Goal: Transaction & Acquisition: Book appointment/travel/reservation

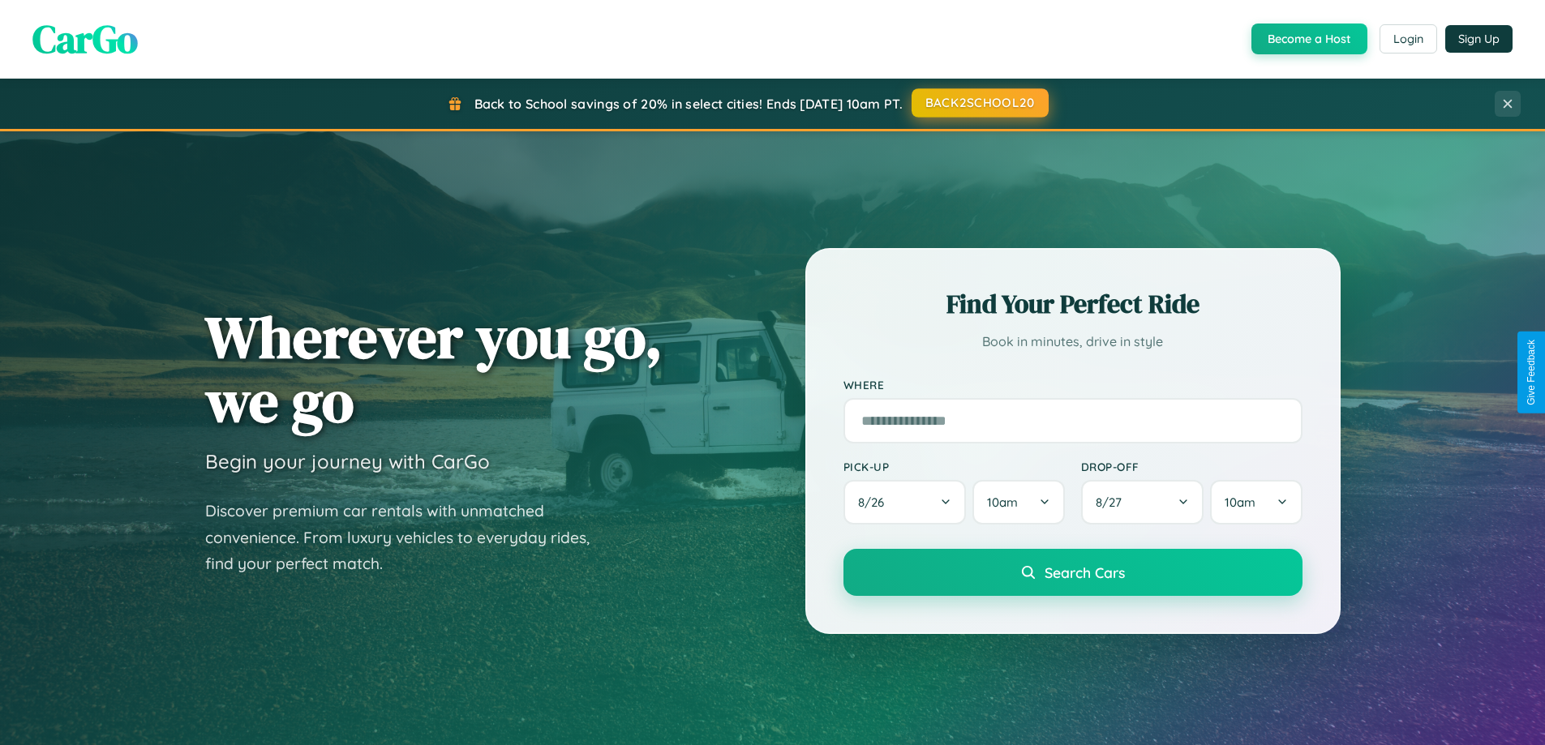
click at [979, 103] on button "BACK2SCHOOL20" at bounding box center [980, 102] width 137 height 29
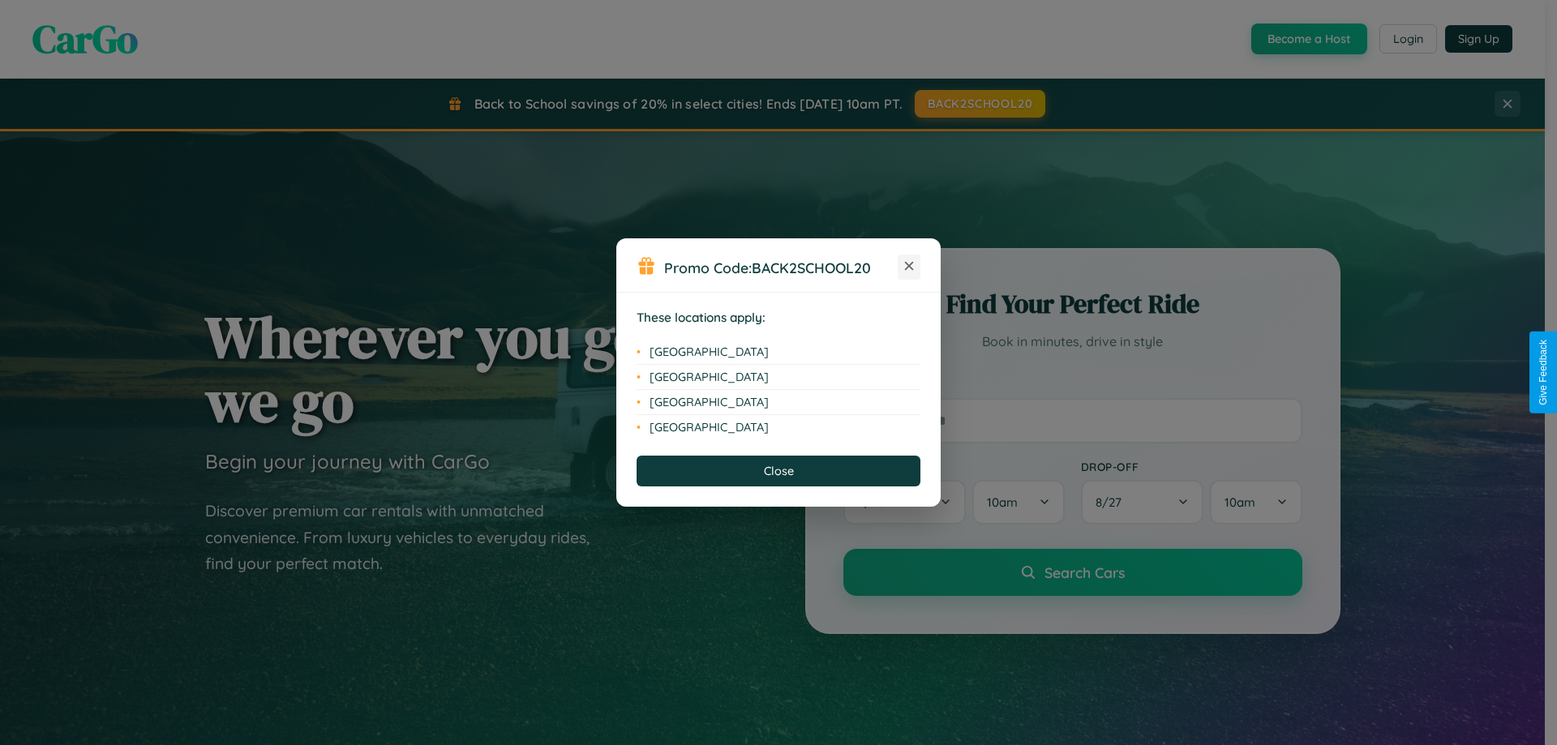
click at [909, 267] on icon at bounding box center [909, 266] width 9 height 9
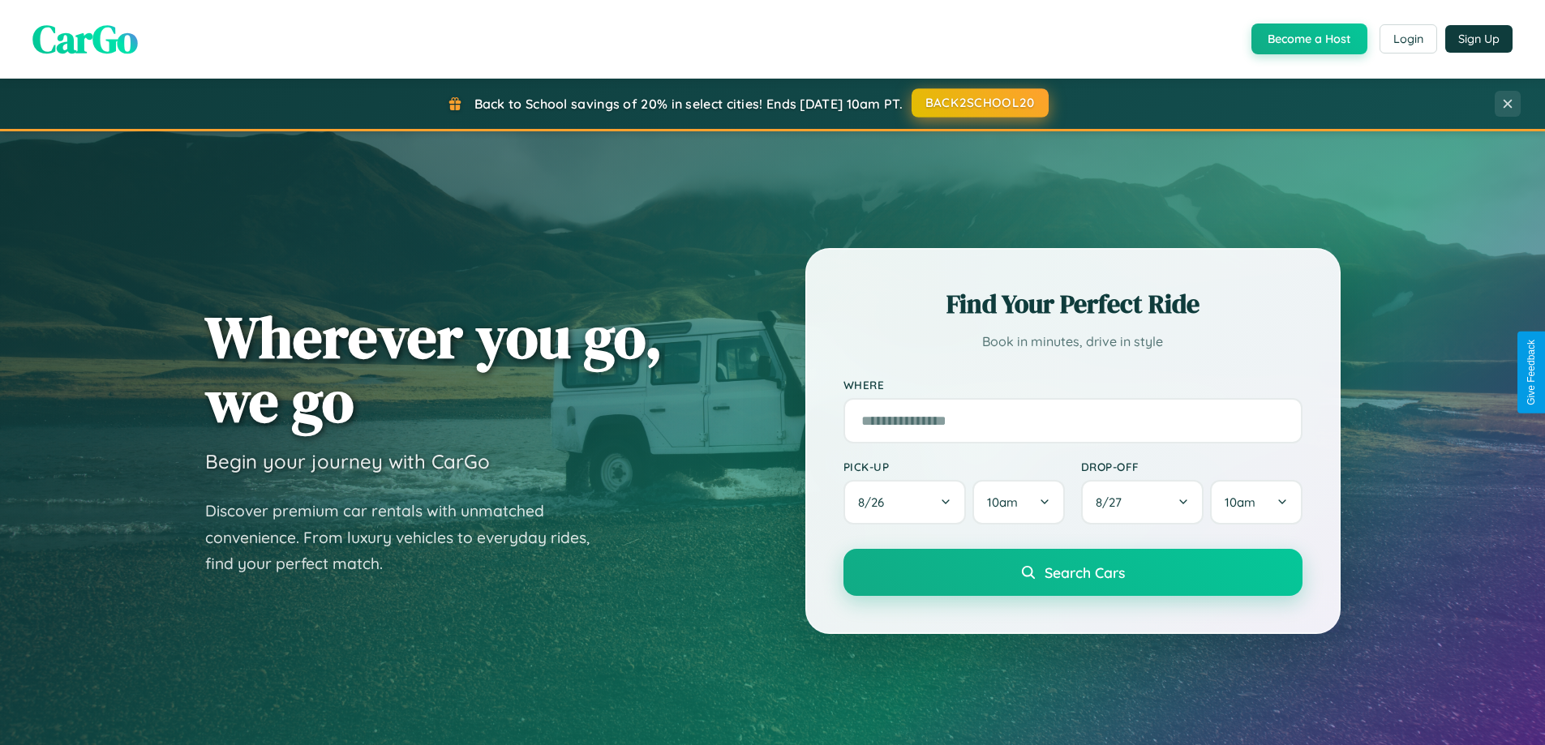
click at [979, 103] on button "BACK2SCHOOL20" at bounding box center [980, 102] width 137 height 29
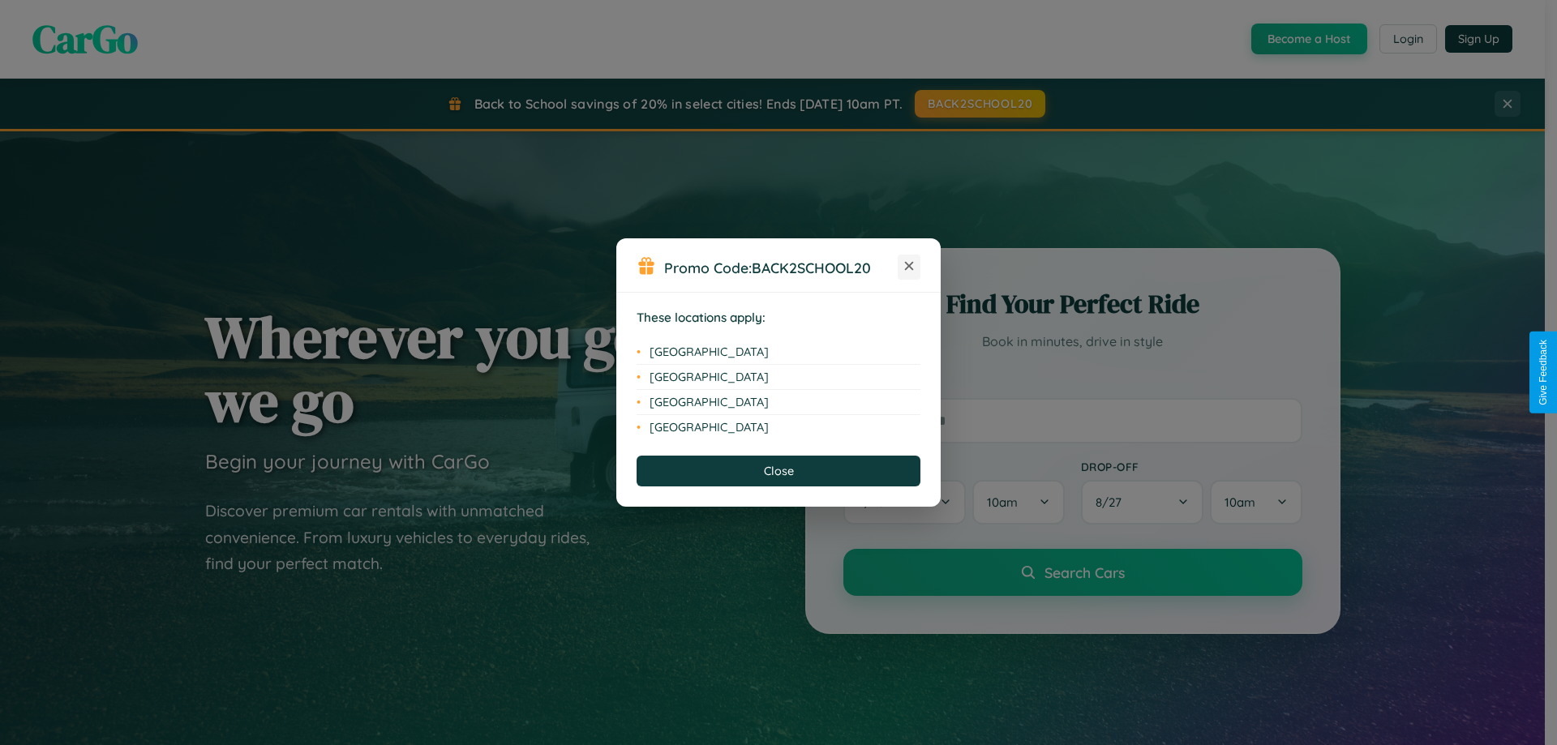
click at [909, 267] on icon at bounding box center [909, 266] width 9 height 9
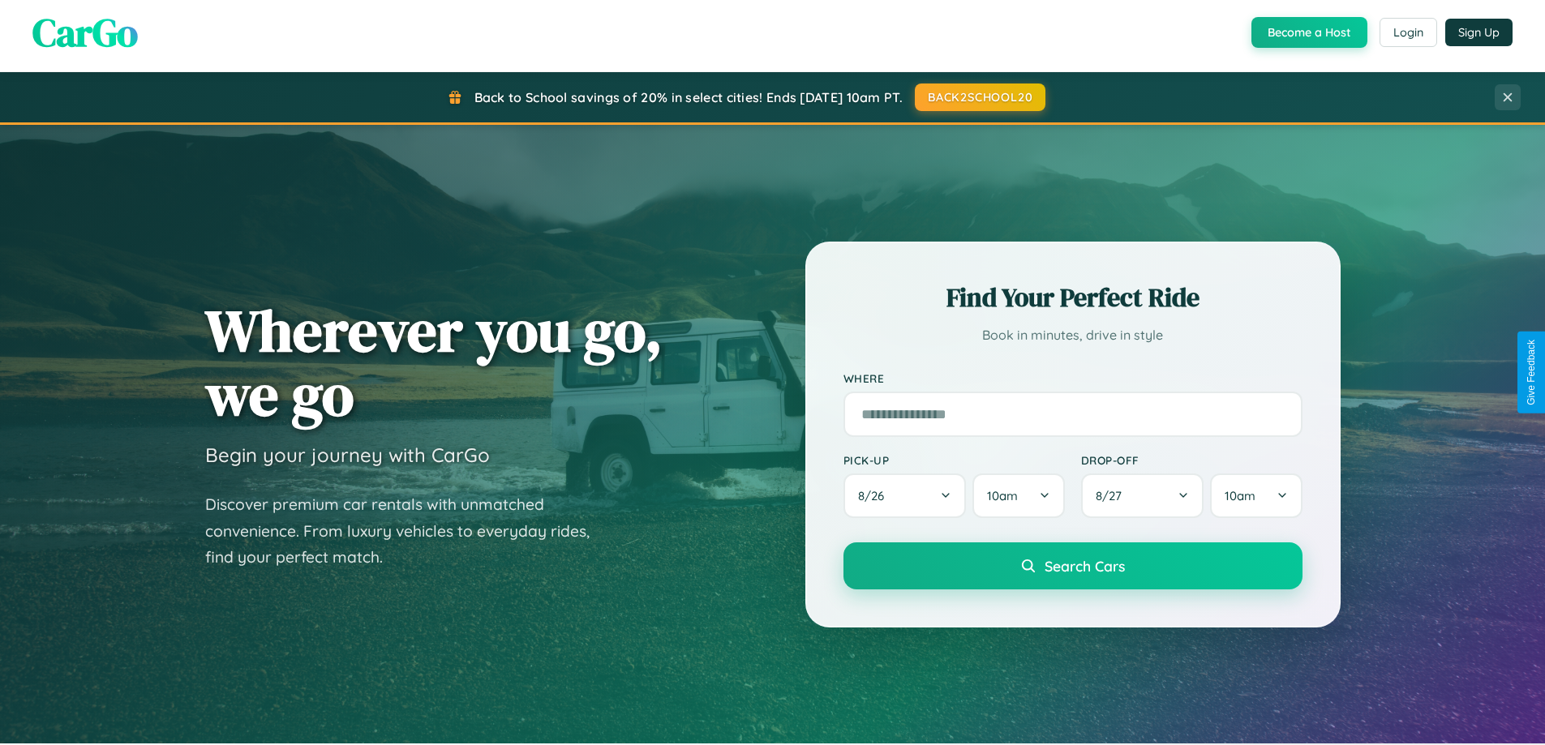
scroll to position [699, 0]
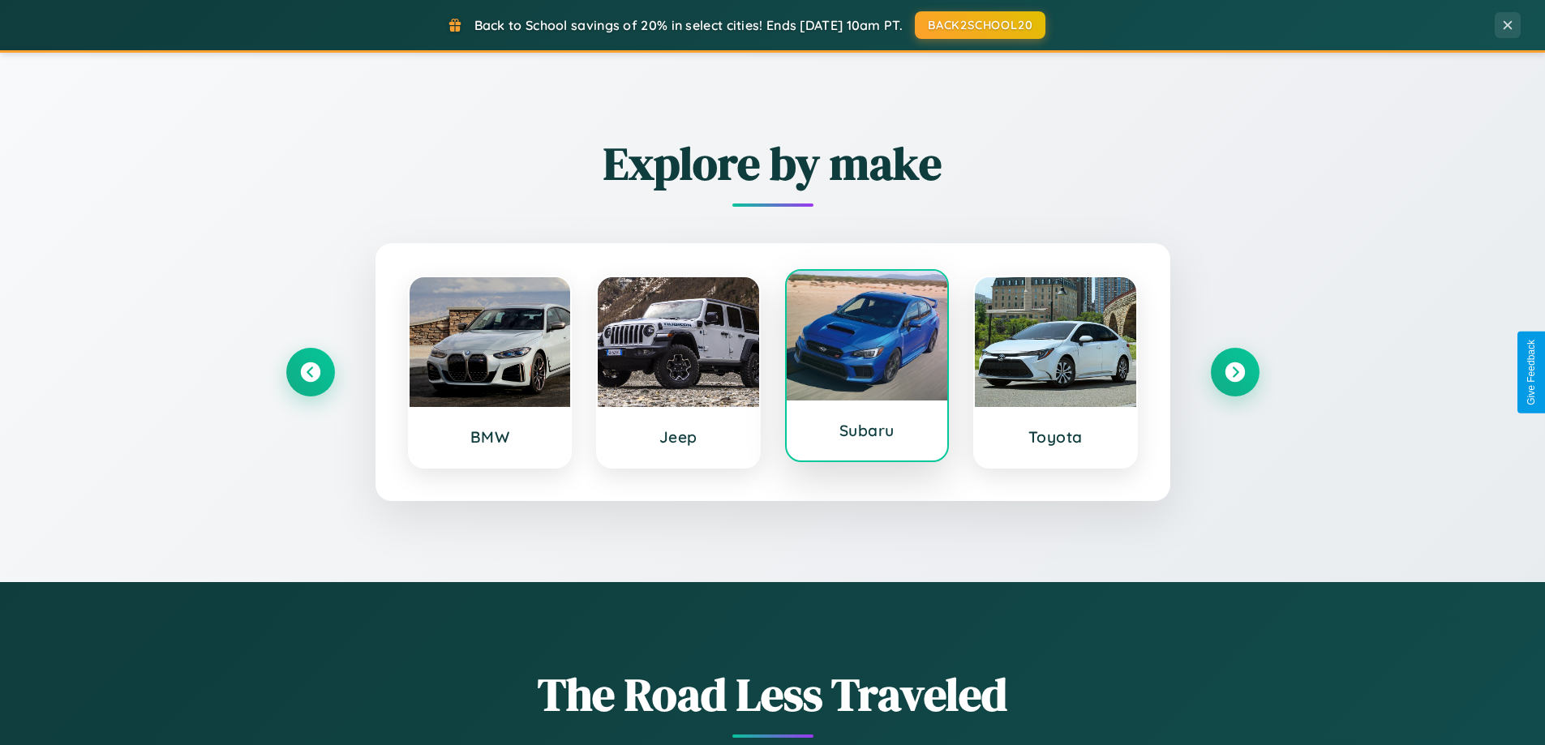
click at [866, 366] on div at bounding box center [867, 336] width 161 height 130
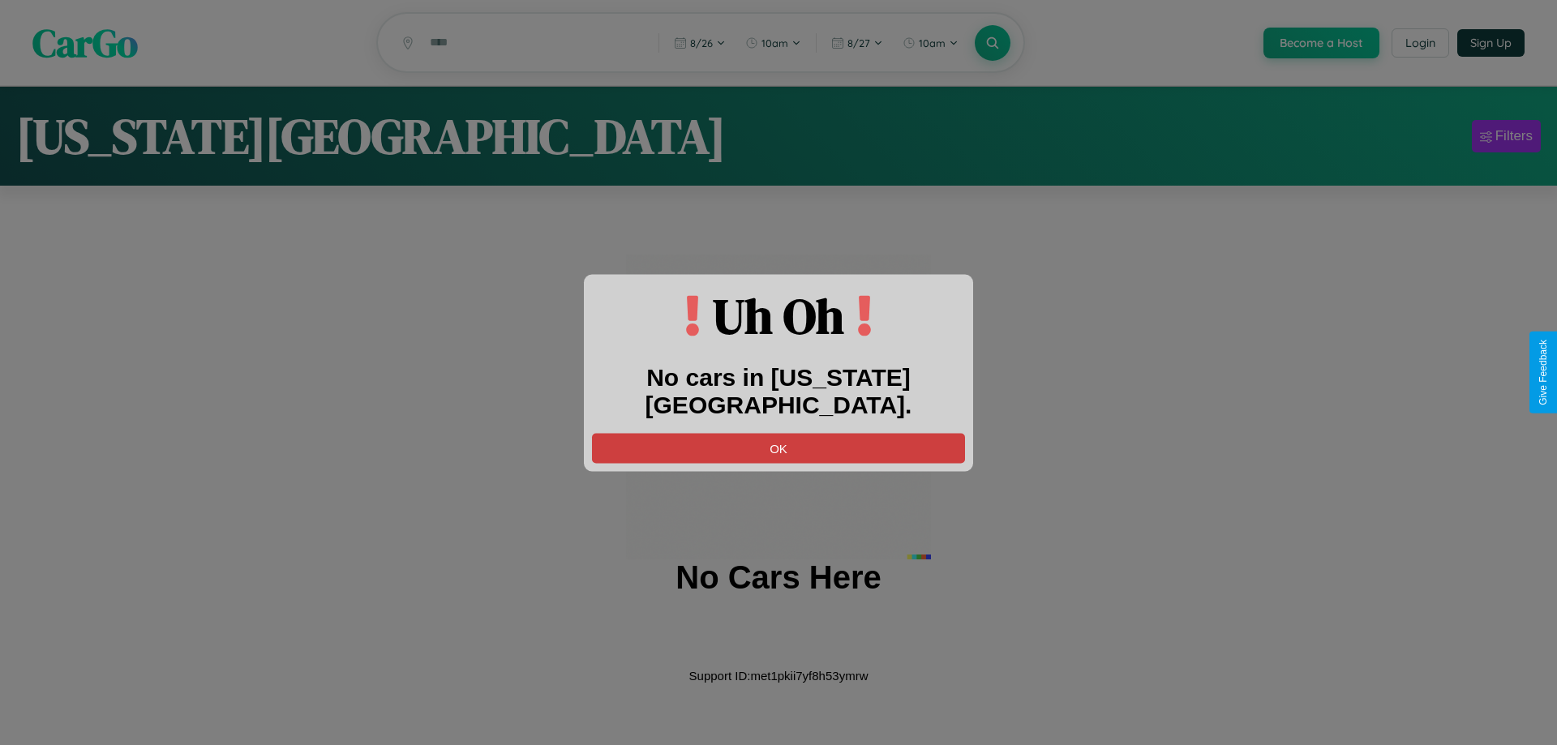
click at [779, 433] on button "OK" at bounding box center [778, 448] width 373 height 30
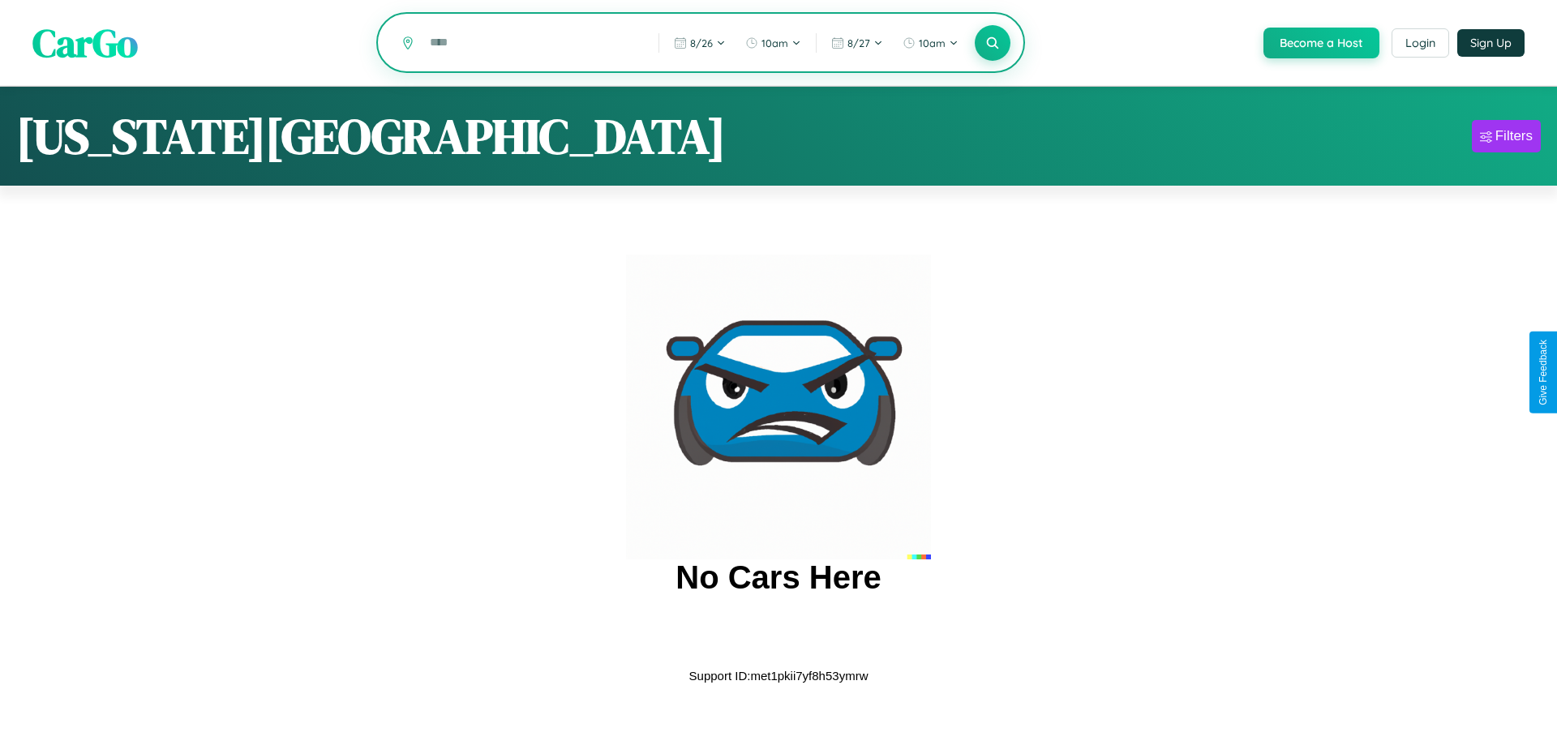
click at [531, 44] on input "text" at bounding box center [532, 42] width 221 height 28
click at [991, 43] on icon at bounding box center [992, 42] width 15 height 15
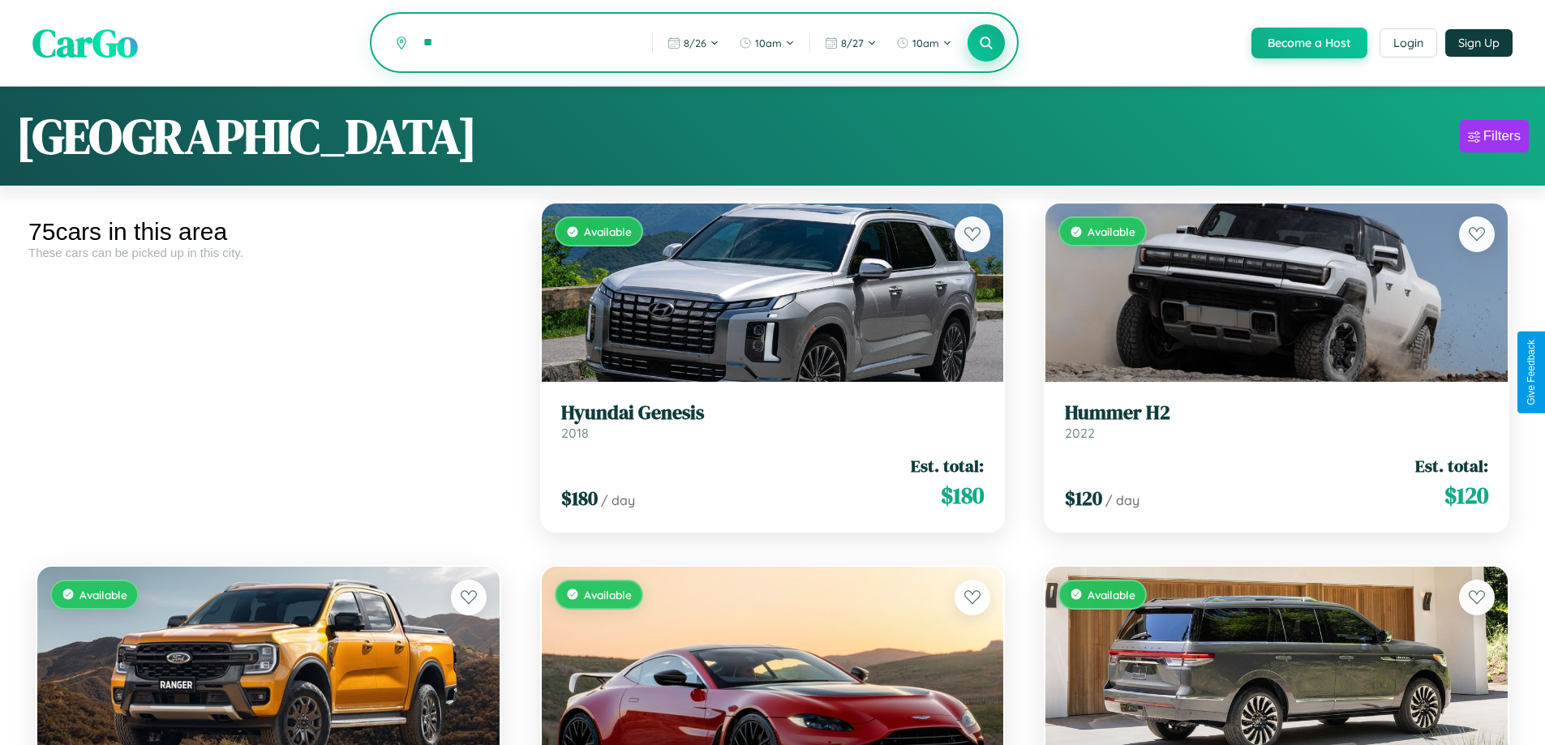
type input "*"
type input "*********"
click at [986, 44] on icon at bounding box center [986, 42] width 15 height 15
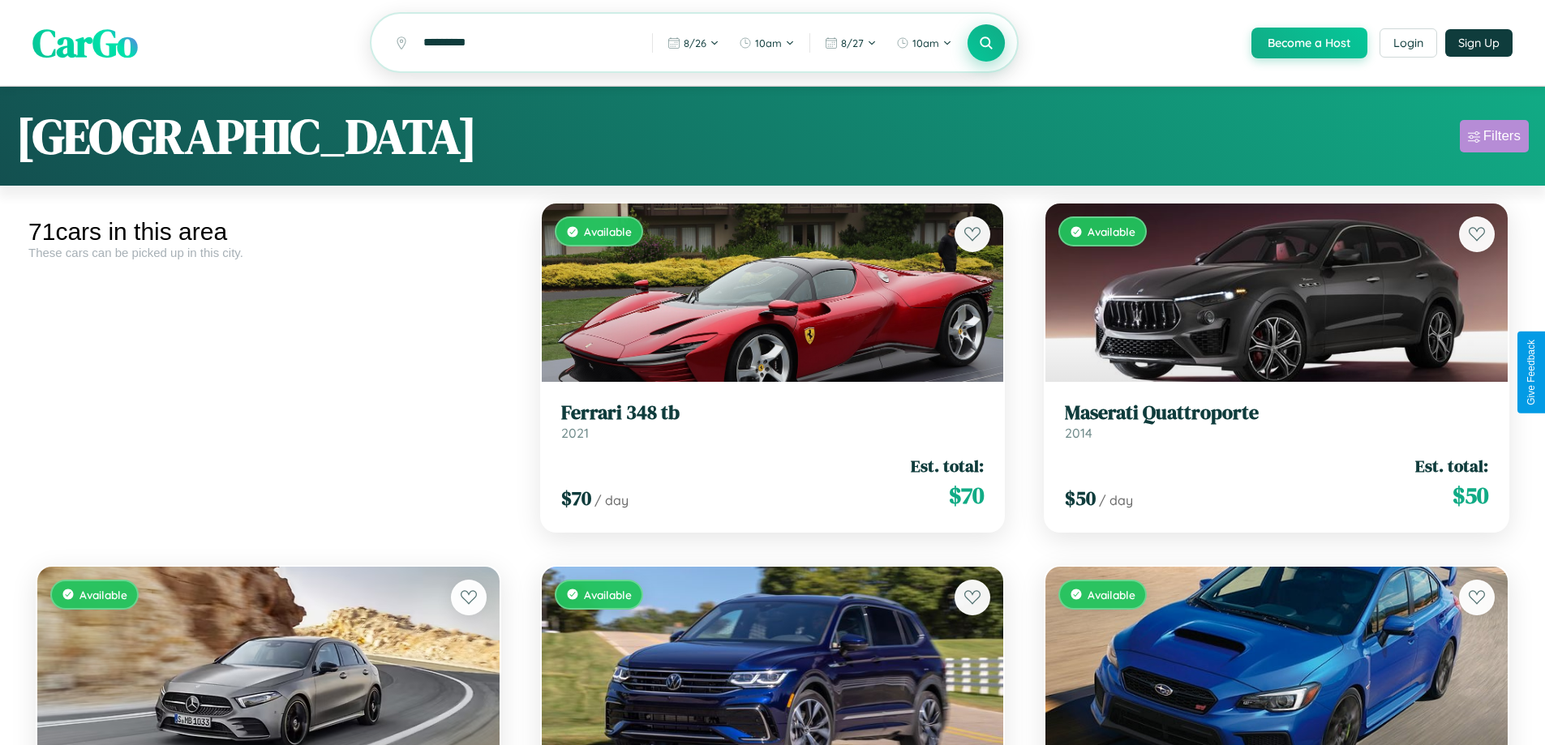
click at [1494, 139] on div "Filters" at bounding box center [1502, 136] width 37 height 16
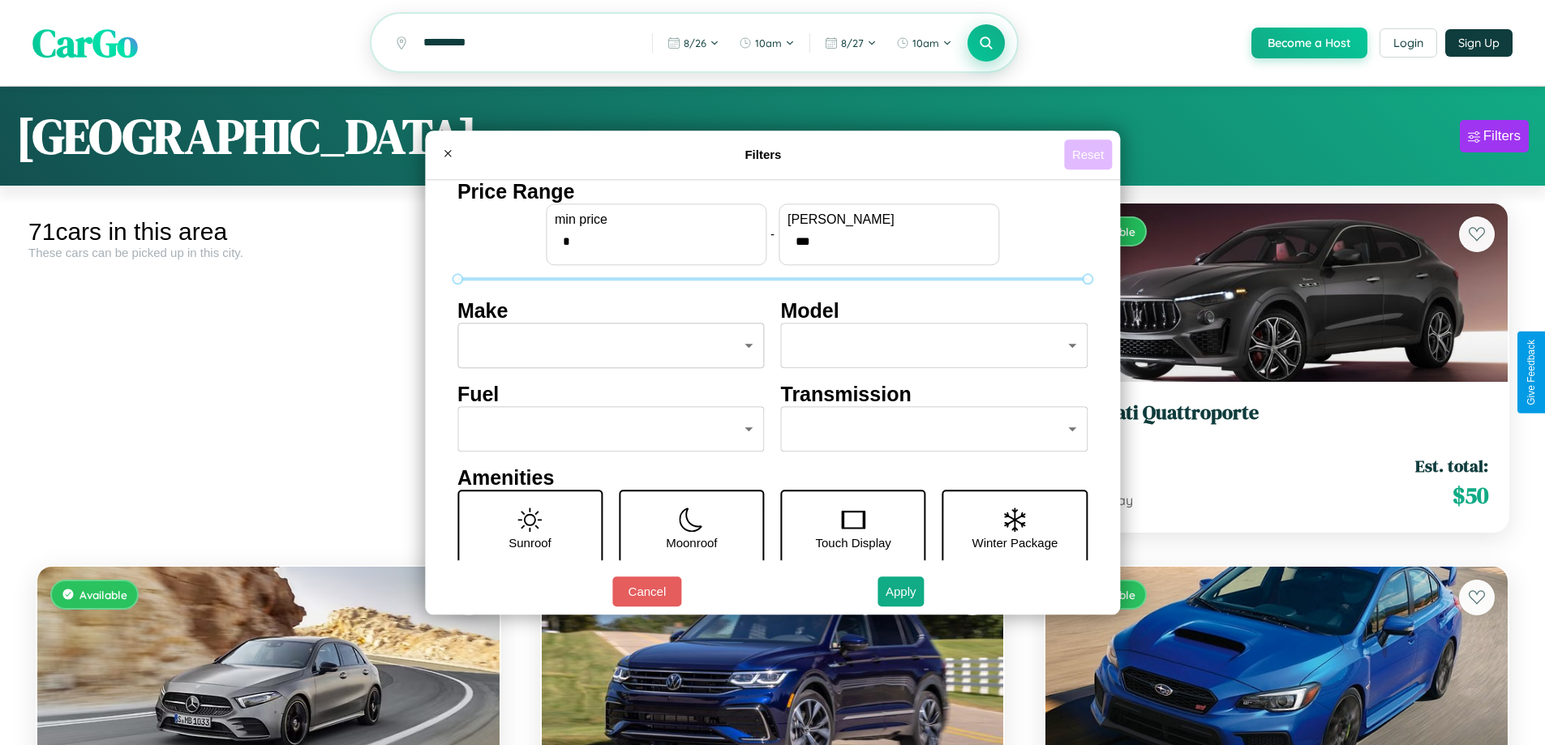
click at [1090, 154] on button "Reset" at bounding box center [1088, 155] width 48 height 30
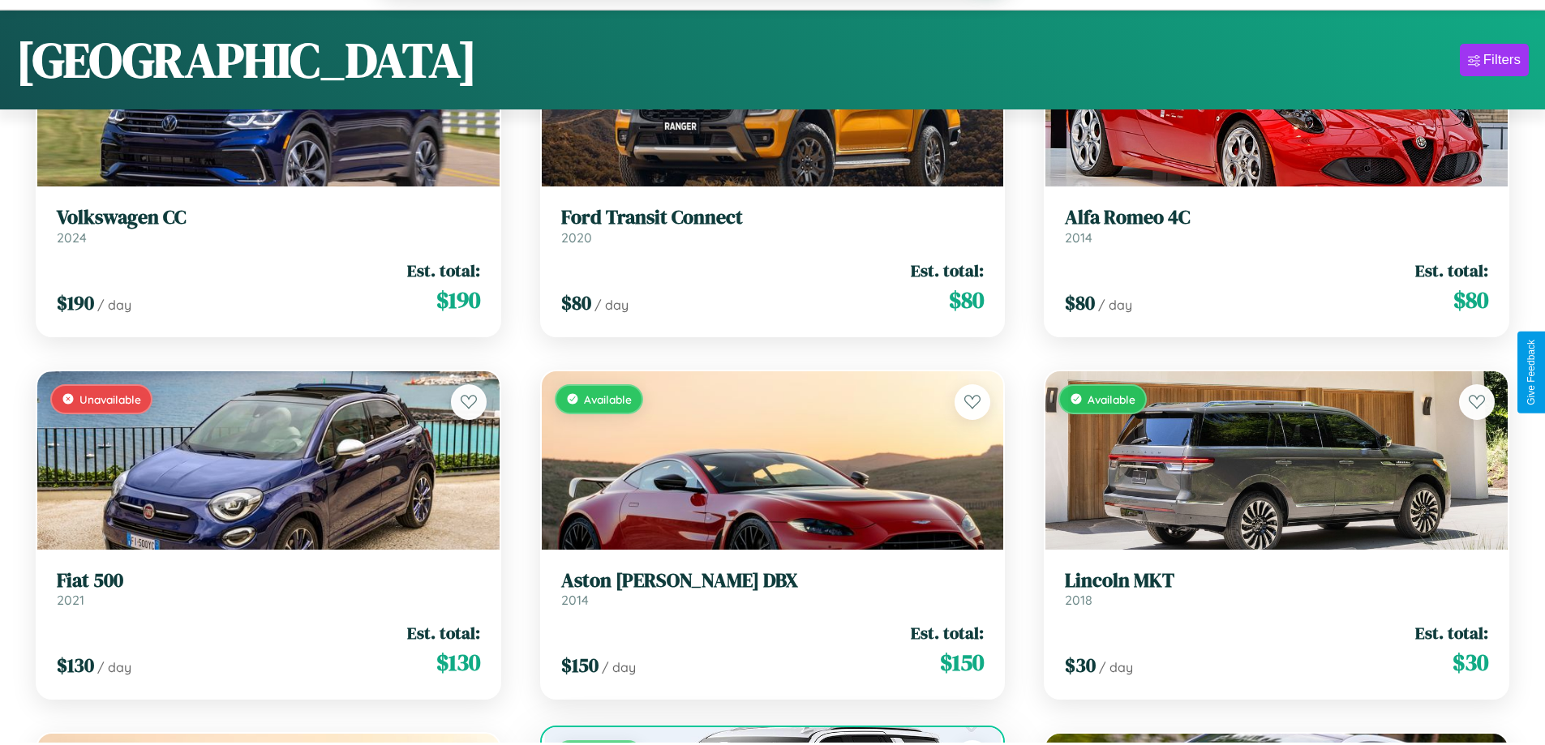
scroll to position [6160, 0]
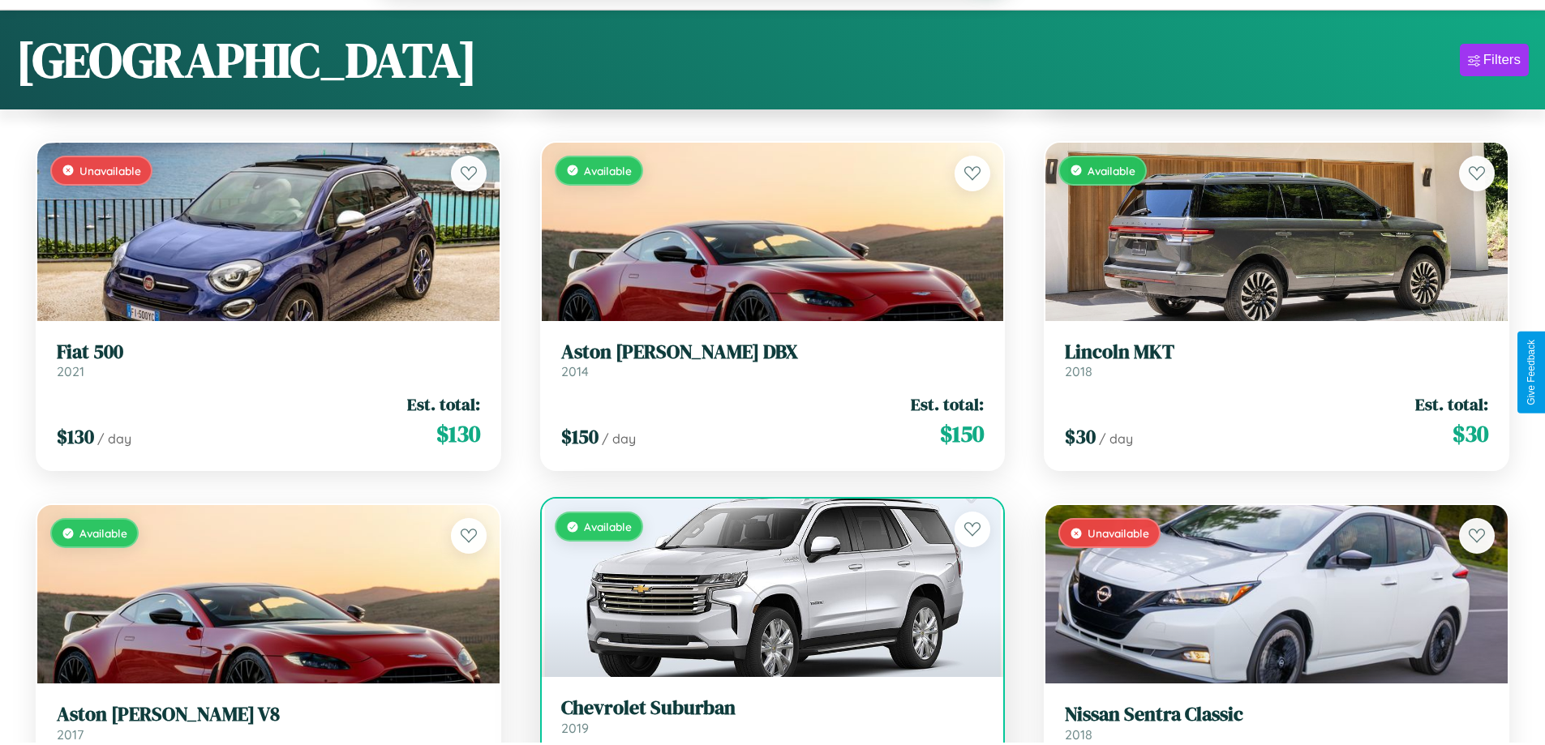
click at [766, 725] on link "Chevrolet Suburban 2019" at bounding box center [772, 717] width 423 height 40
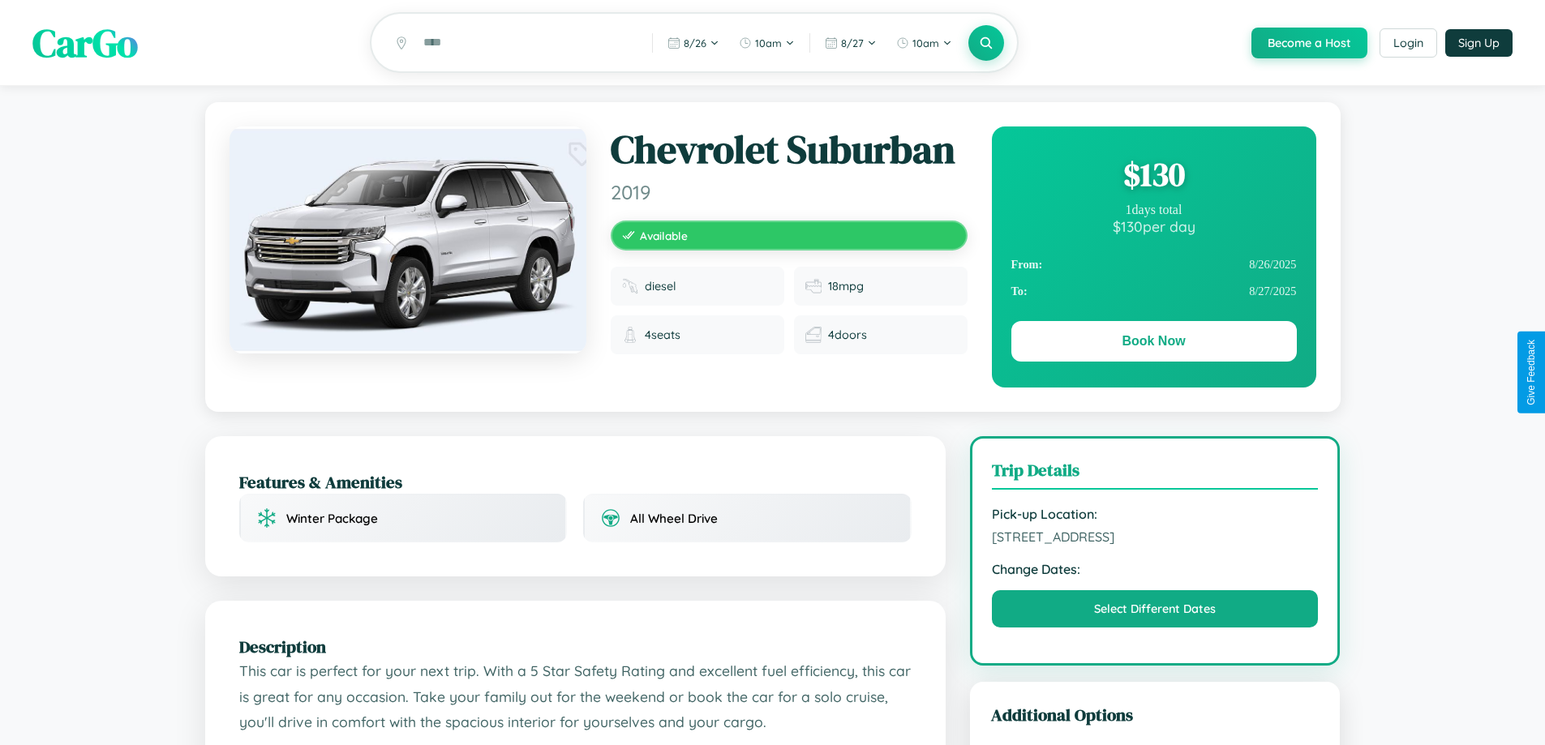
scroll to position [421, 0]
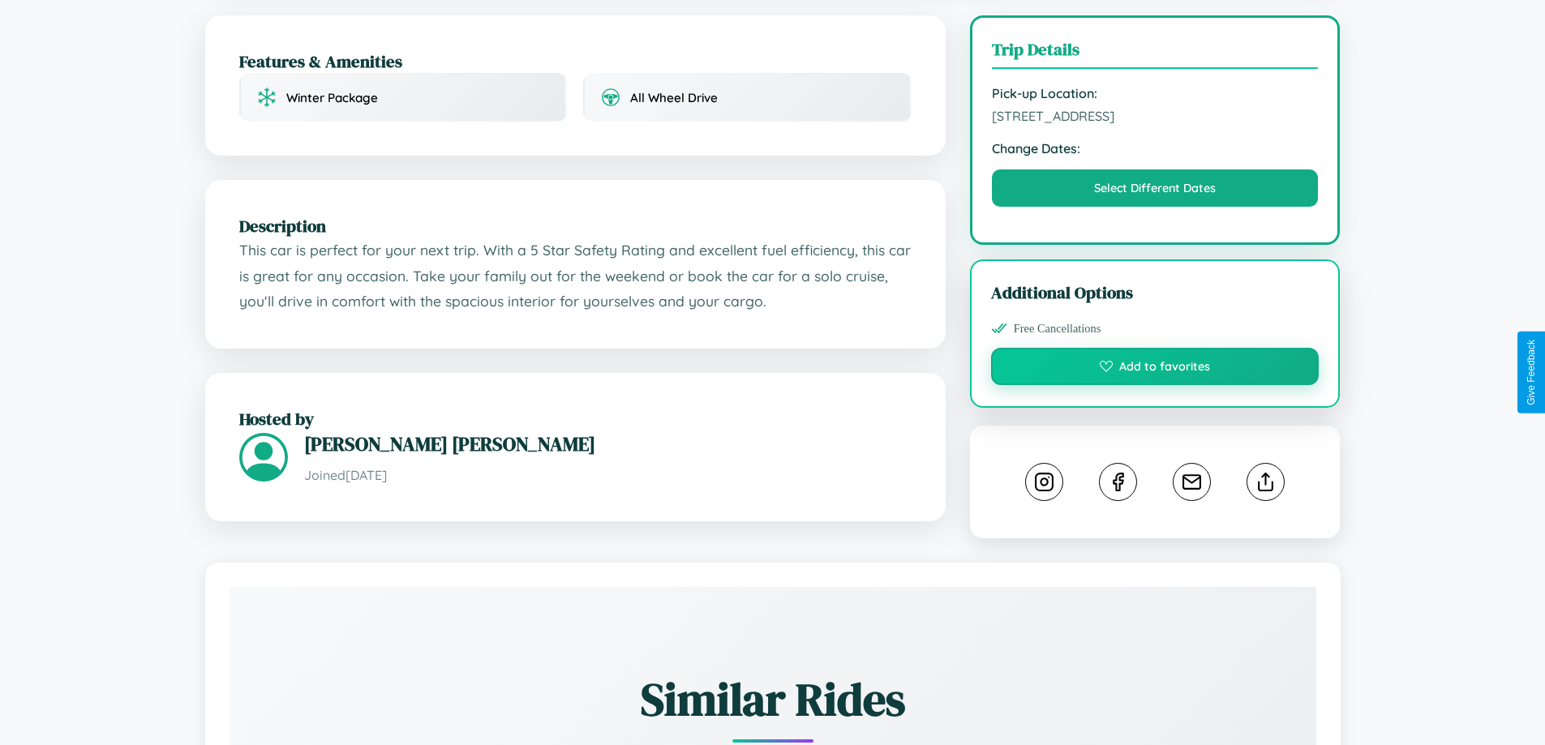
click at [1155, 369] on button "Add to favorites" at bounding box center [1155, 366] width 329 height 37
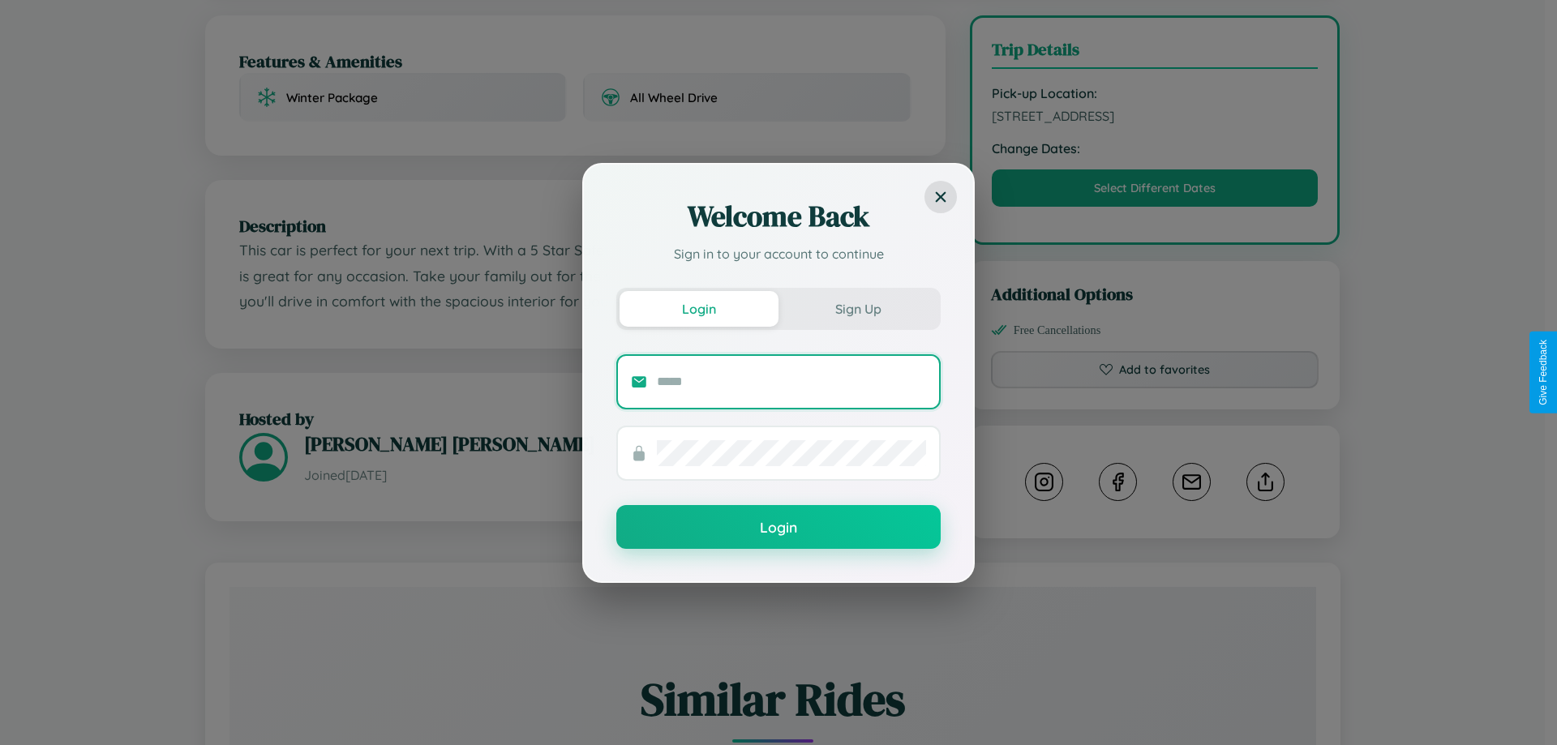
click at [792, 381] on input "text" at bounding box center [791, 382] width 269 height 26
type input "**********"
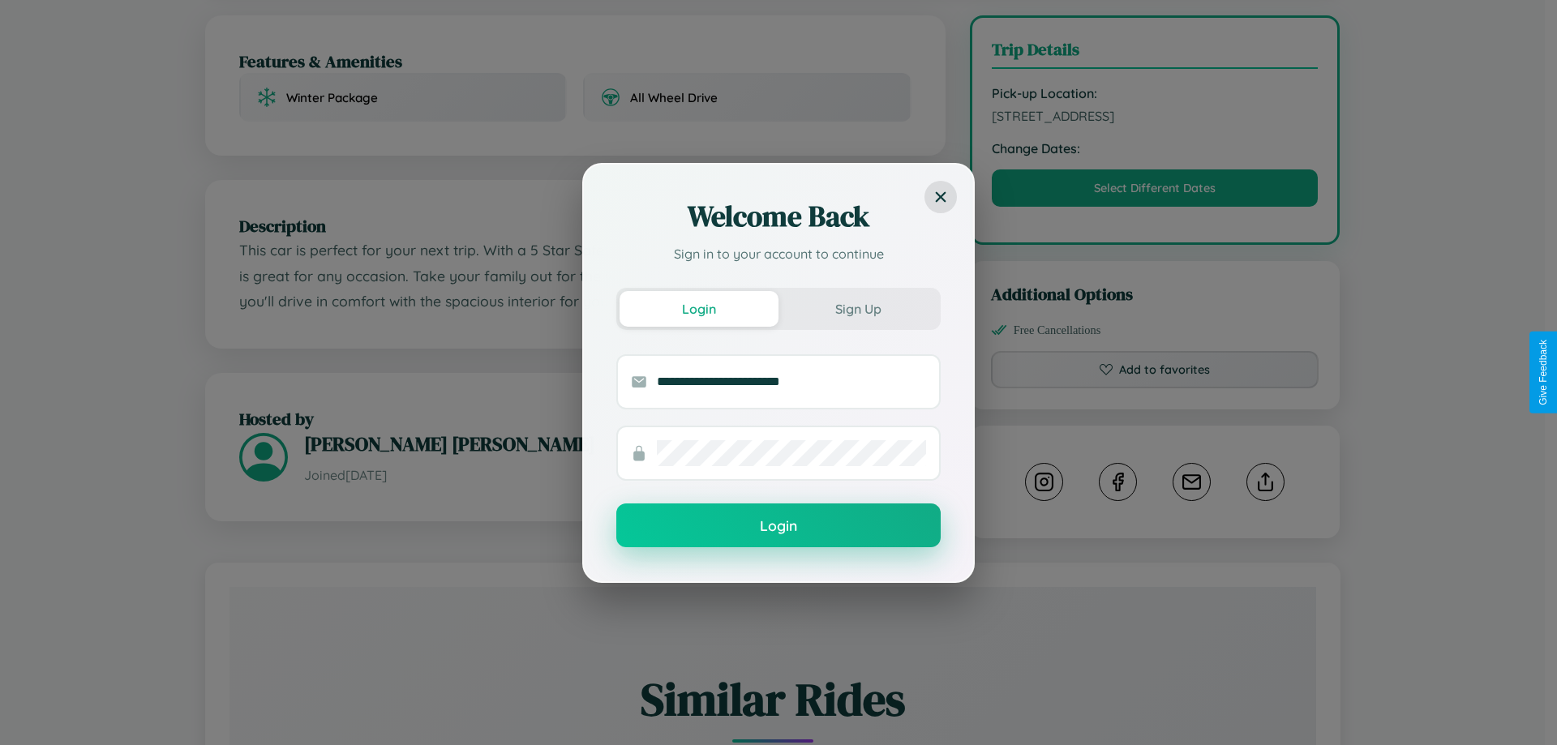
click at [779, 526] on button "Login" at bounding box center [778, 526] width 324 height 44
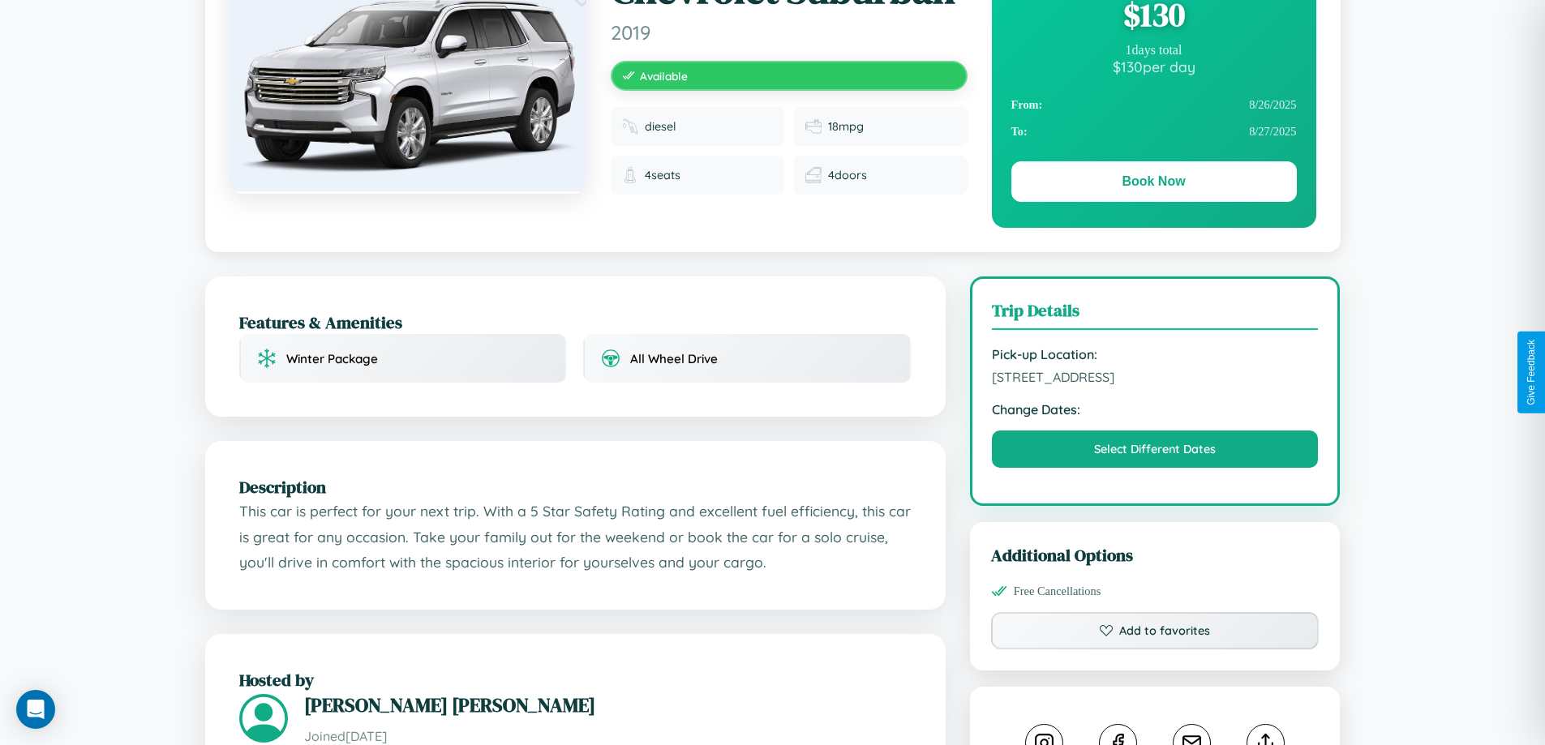
scroll to position [0, 0]
